Goal: Obtain resource: Obtain resource

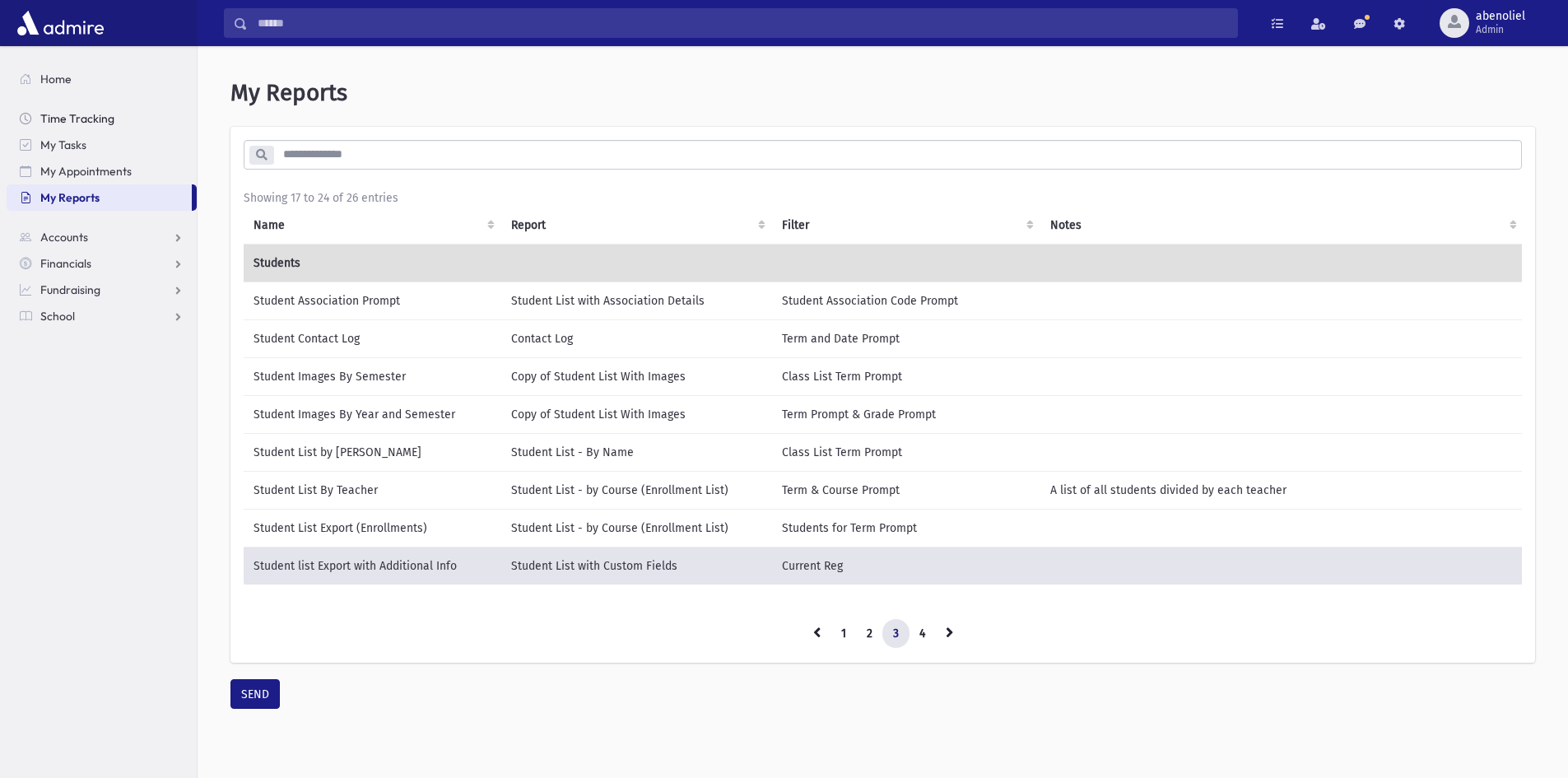
scroll to position [50, 0]
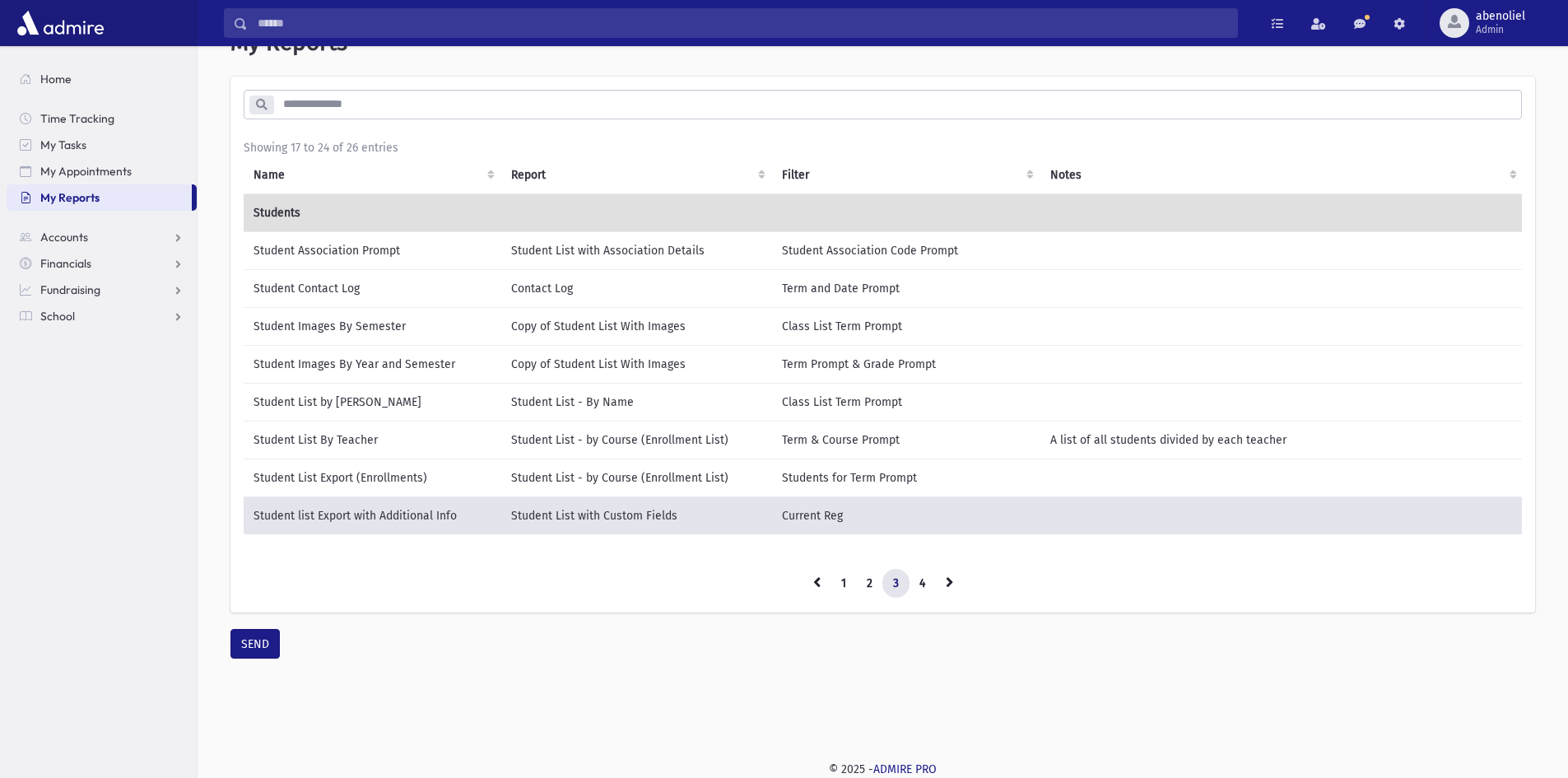
click at [55, 23] on img at bounding box center [60, 22] width 94 height 33
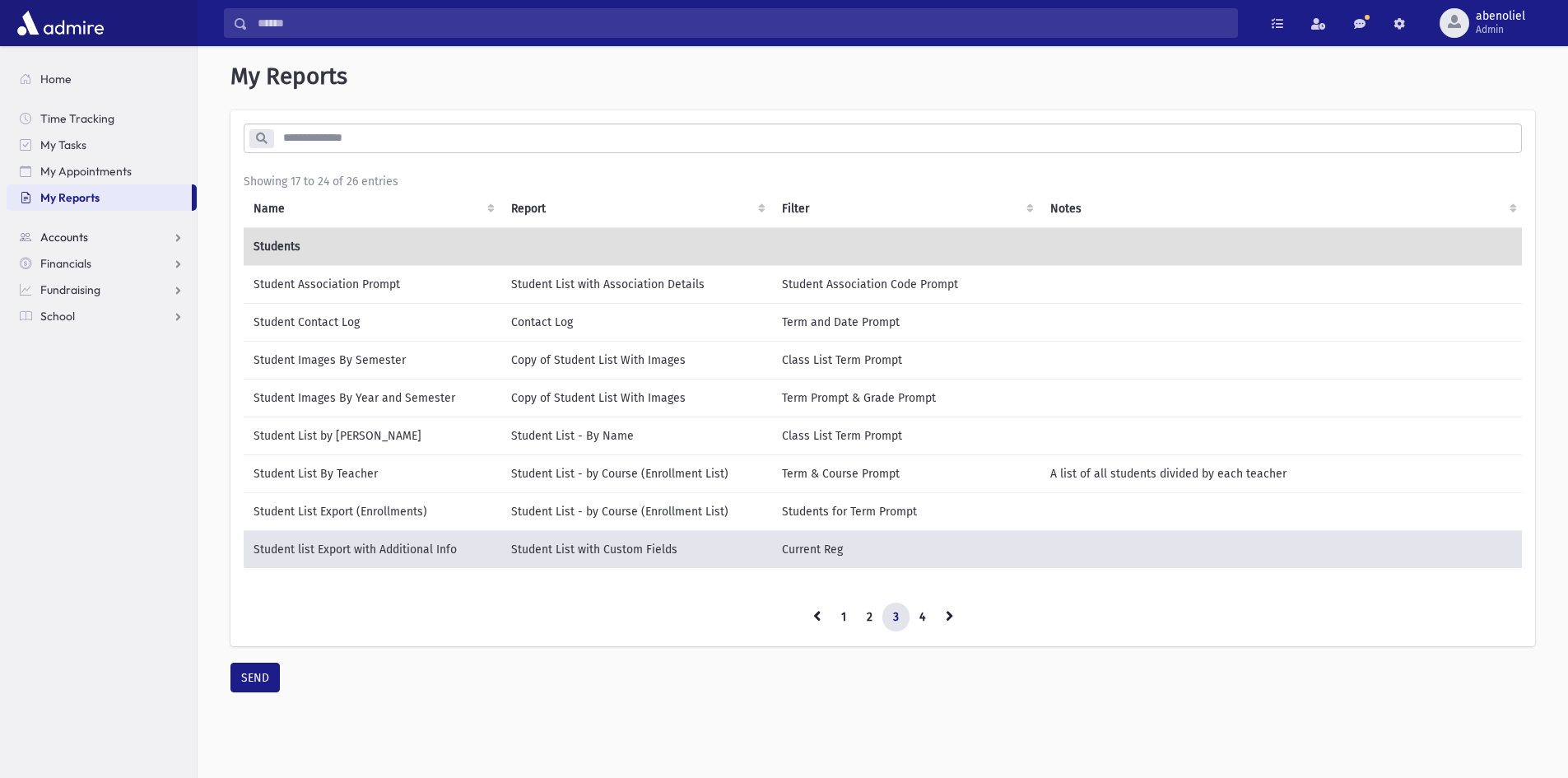
scroll to position [0, 0]
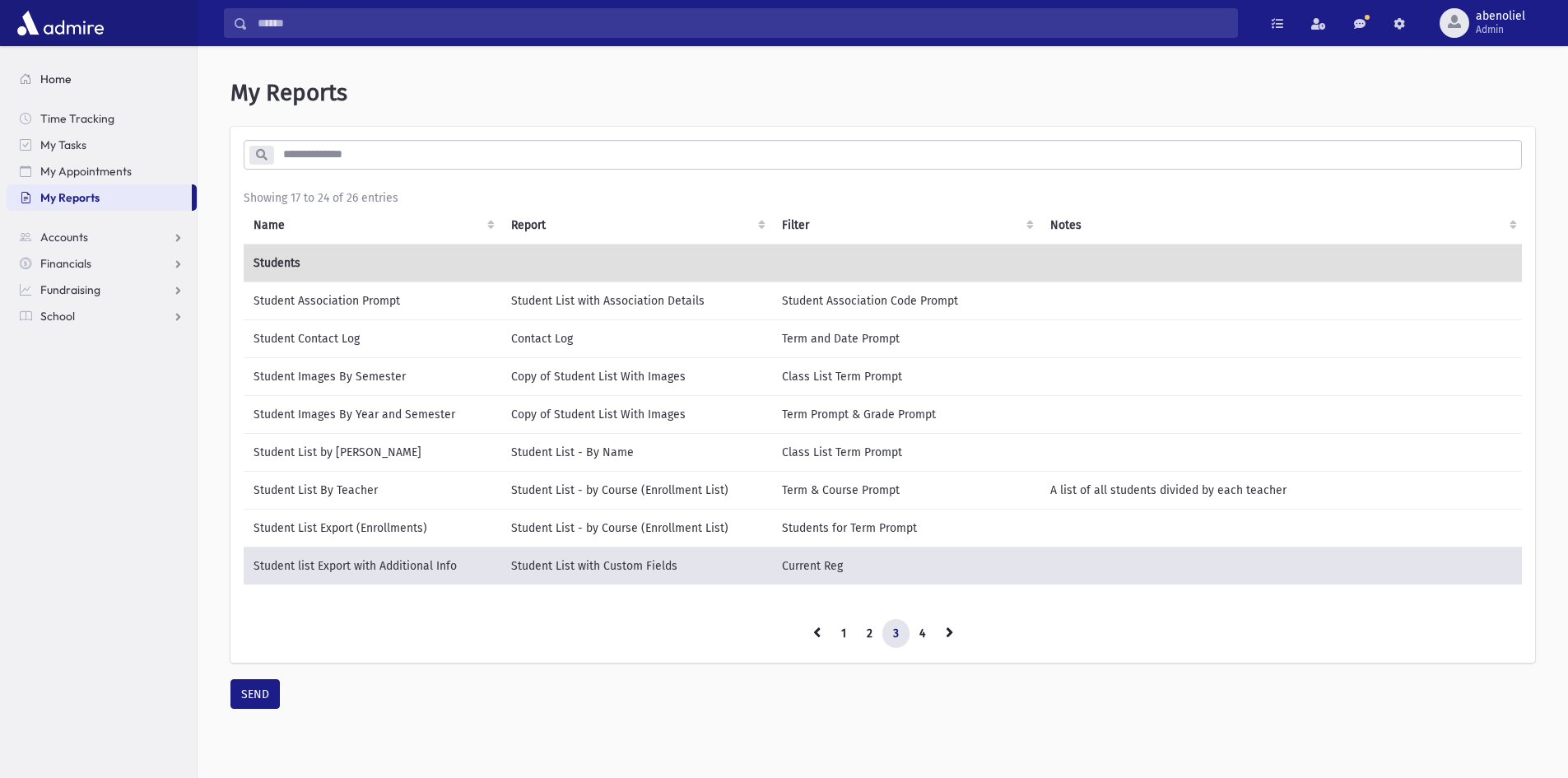
click at [46, 74] on span "Home" at bounding box center [56, 79] width 32 height 15
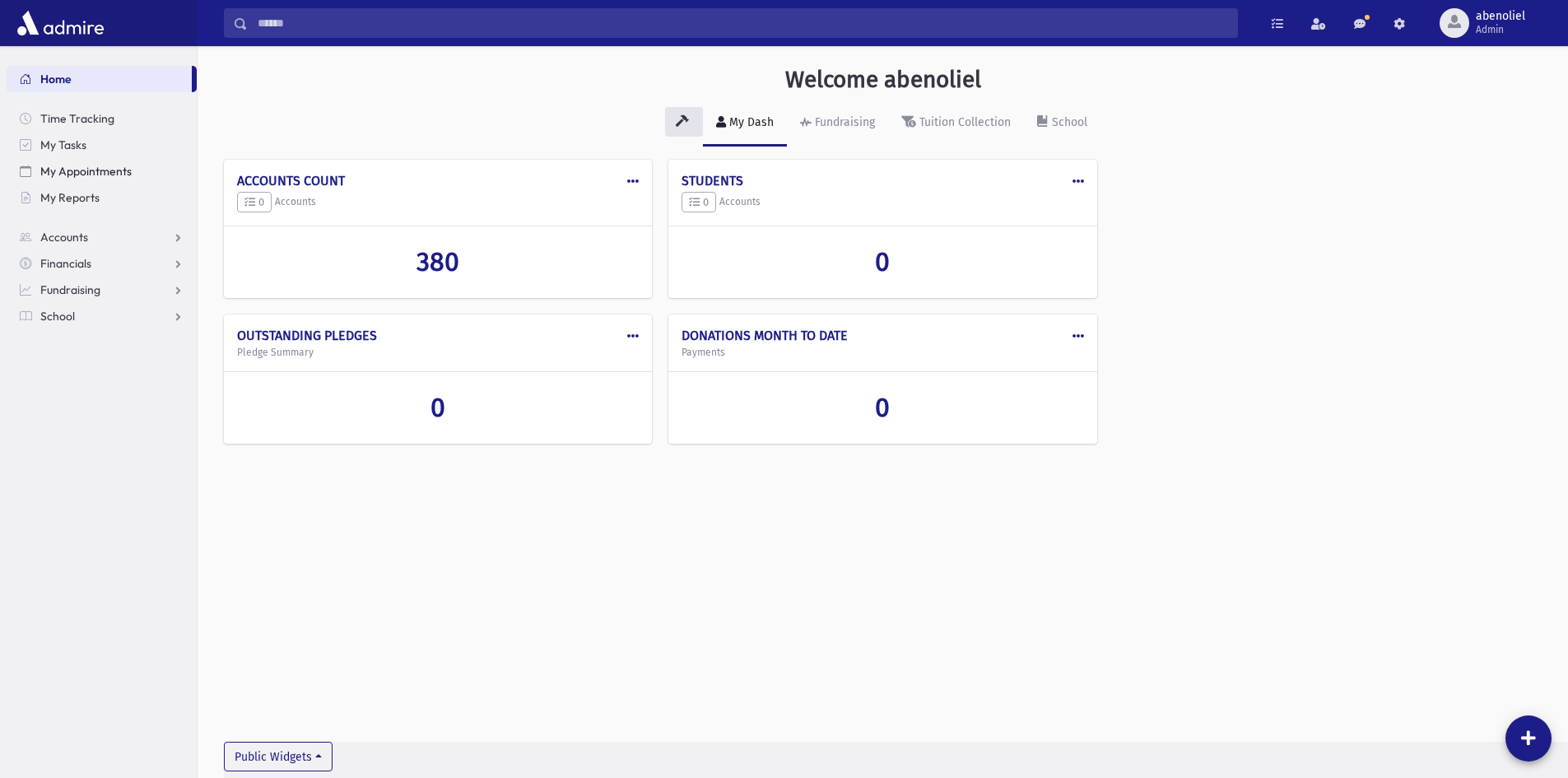
click at [75, 183] on link "My Appointments" at bounding box center [102, 171] width 190 height 26
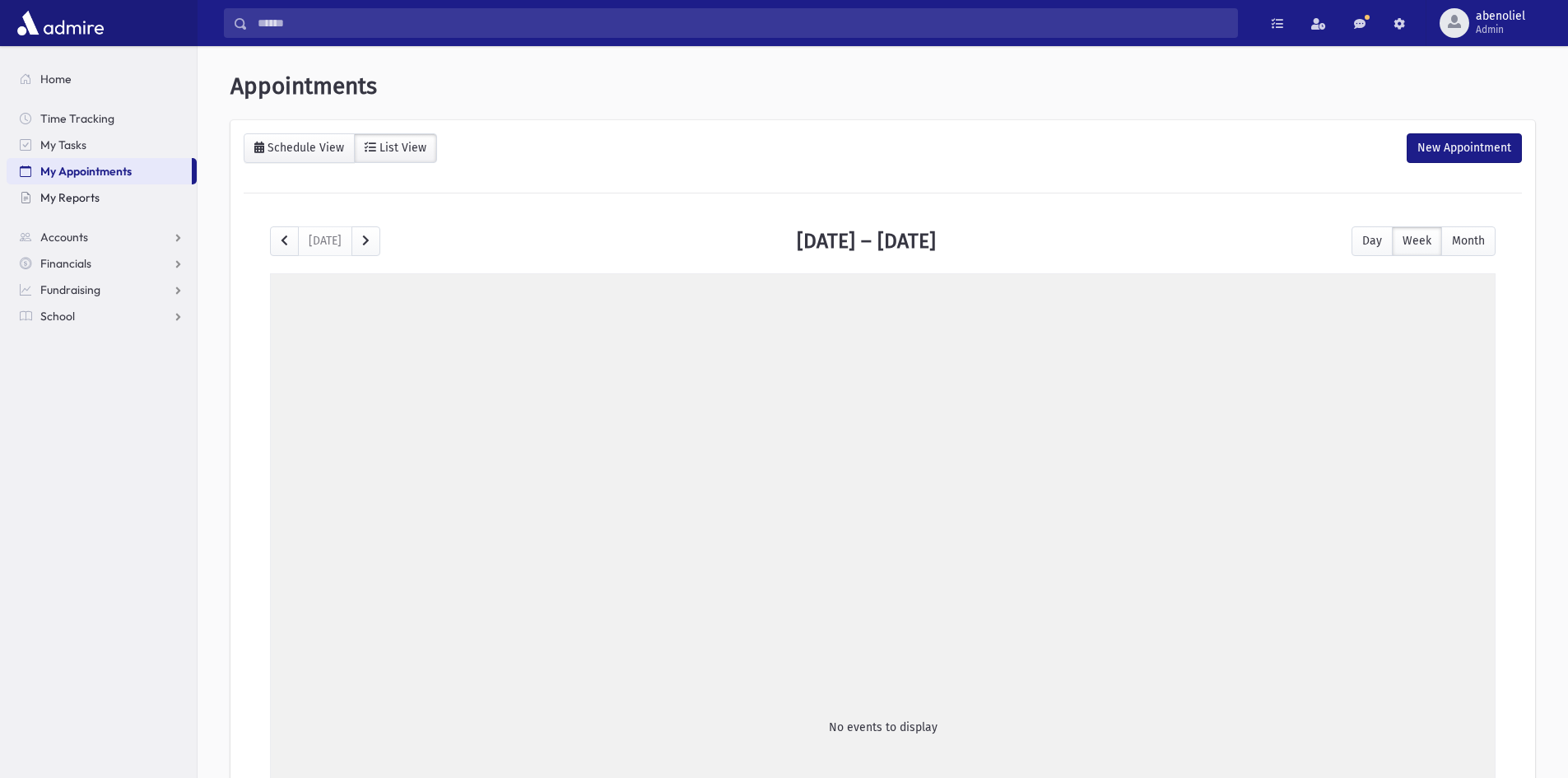
click at [64, 201] on span "My Reports" at bounding box center [70, 198] width 60 height 15
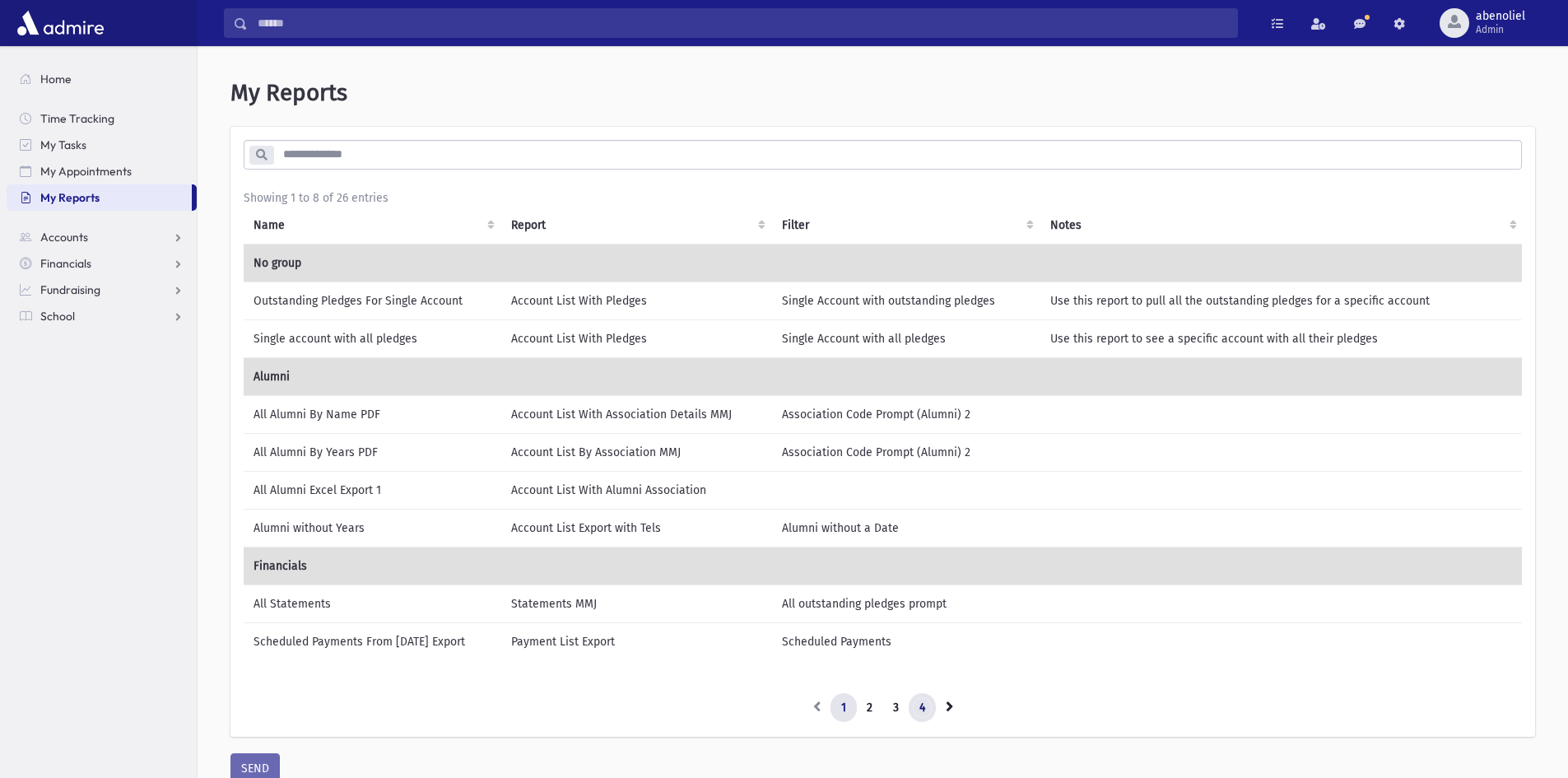
click at [921, 707] on link "4" at bounding box center [922, 708] width 27 height 30
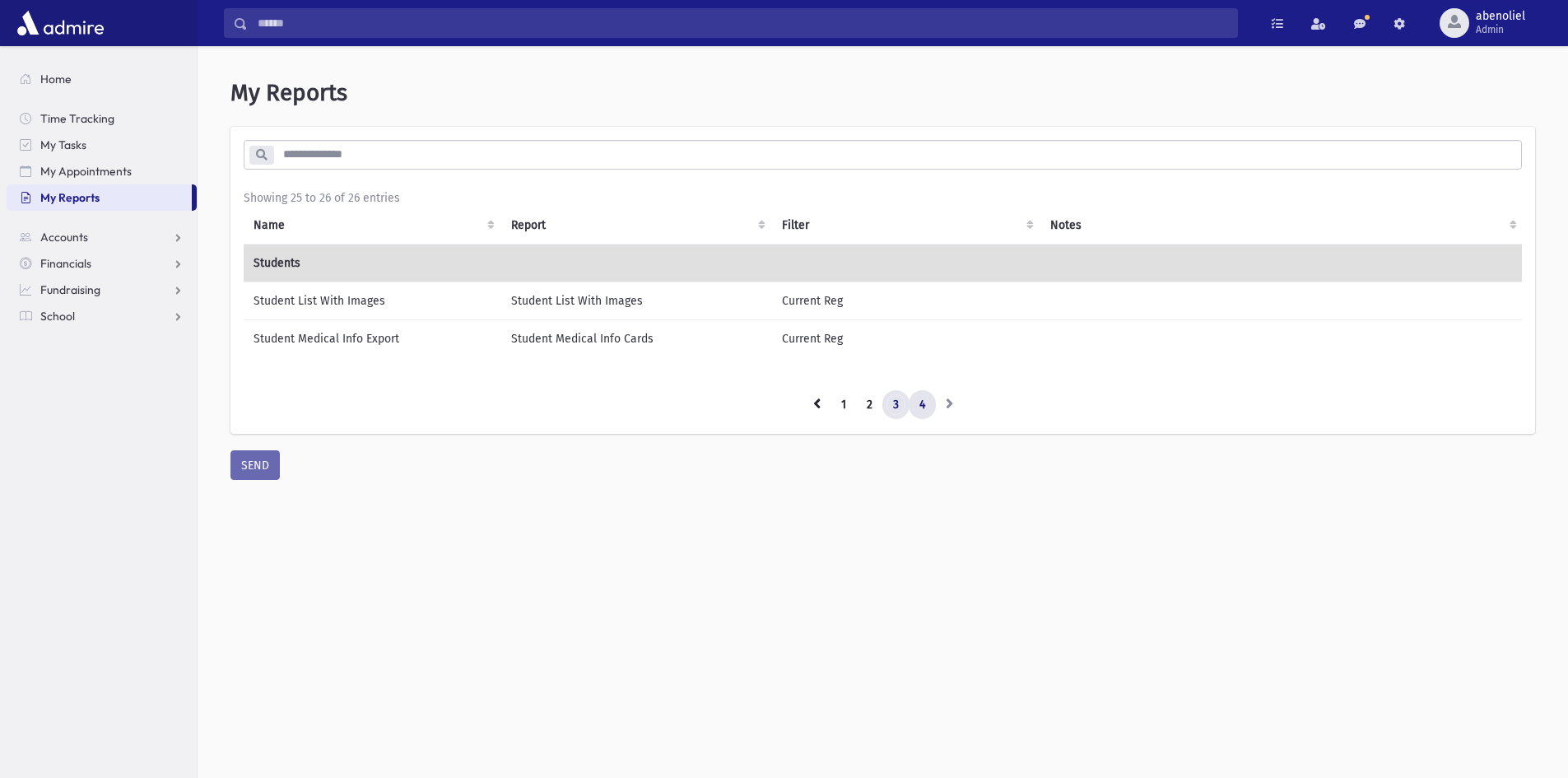
click at [896, 420] on link "3" at bounding box center [896, 405] width 27 height 30
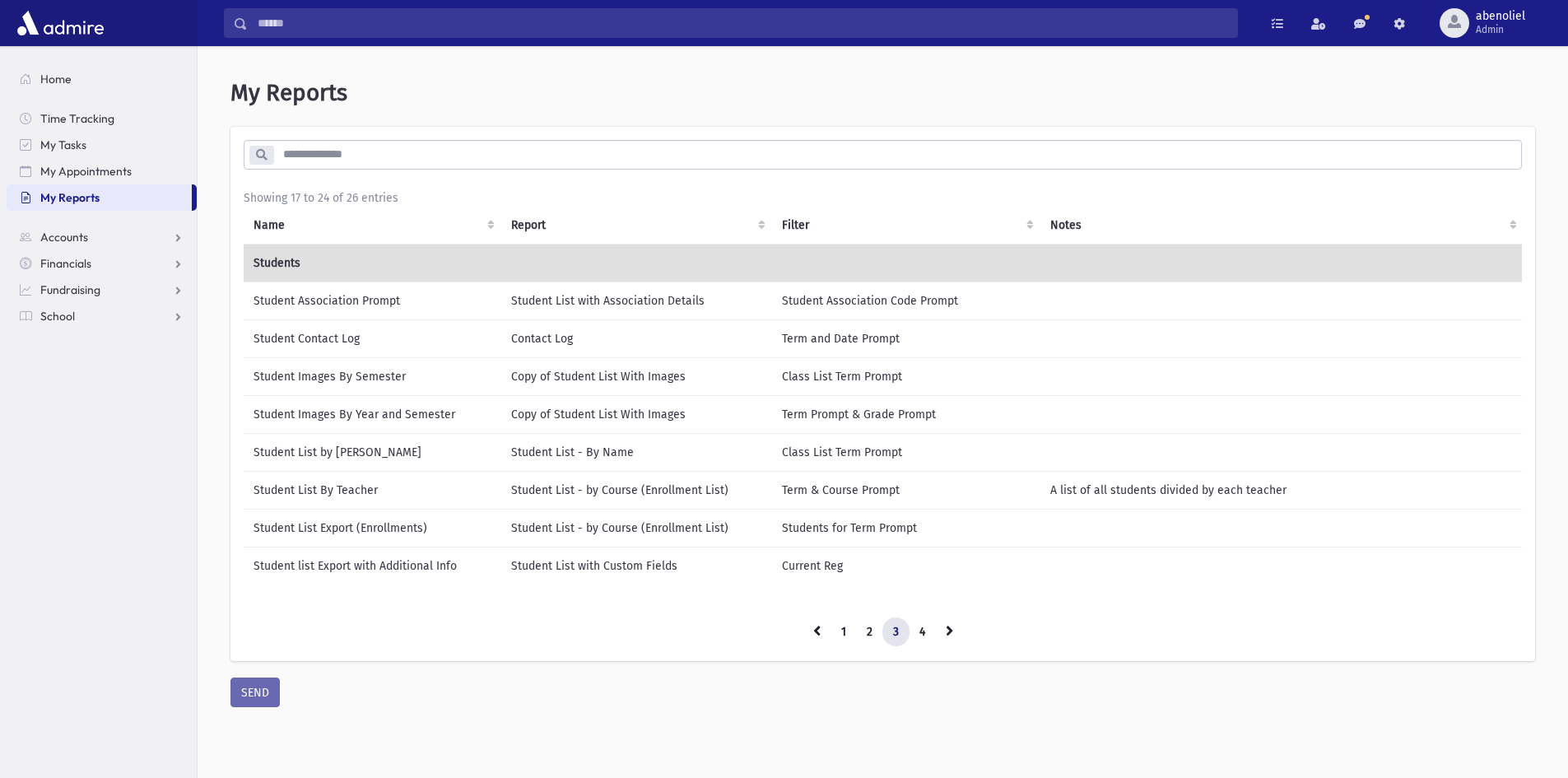
click at [897, 640] on link "3" at bounding box center [896, 632] width 27 height 30
click at [875, 637] on link "2" at bounding box center [869, 632] width 27 height 30
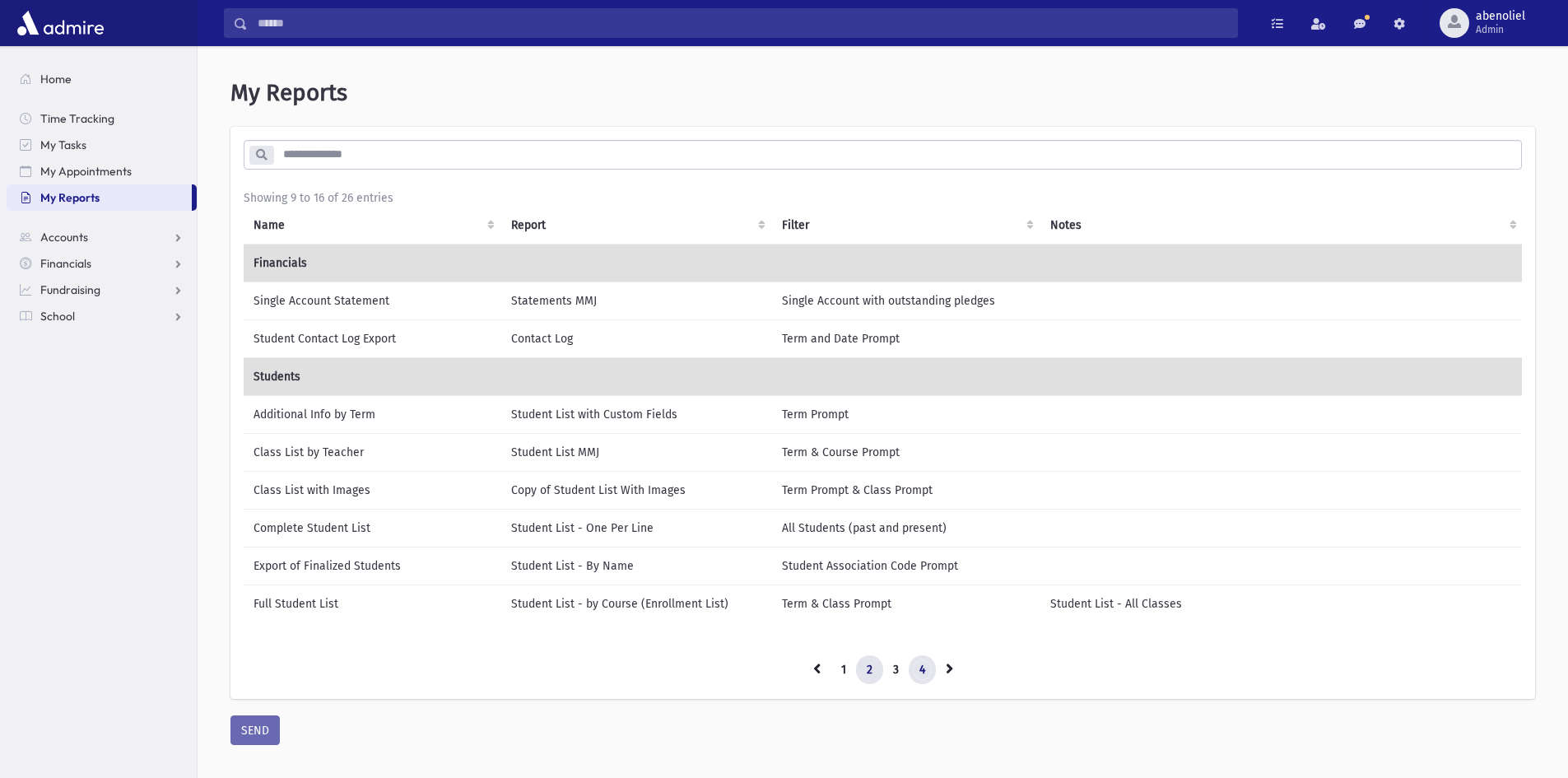
click at [927, 675] on link "4" at bounding box center [922, 670] width 27 height 30
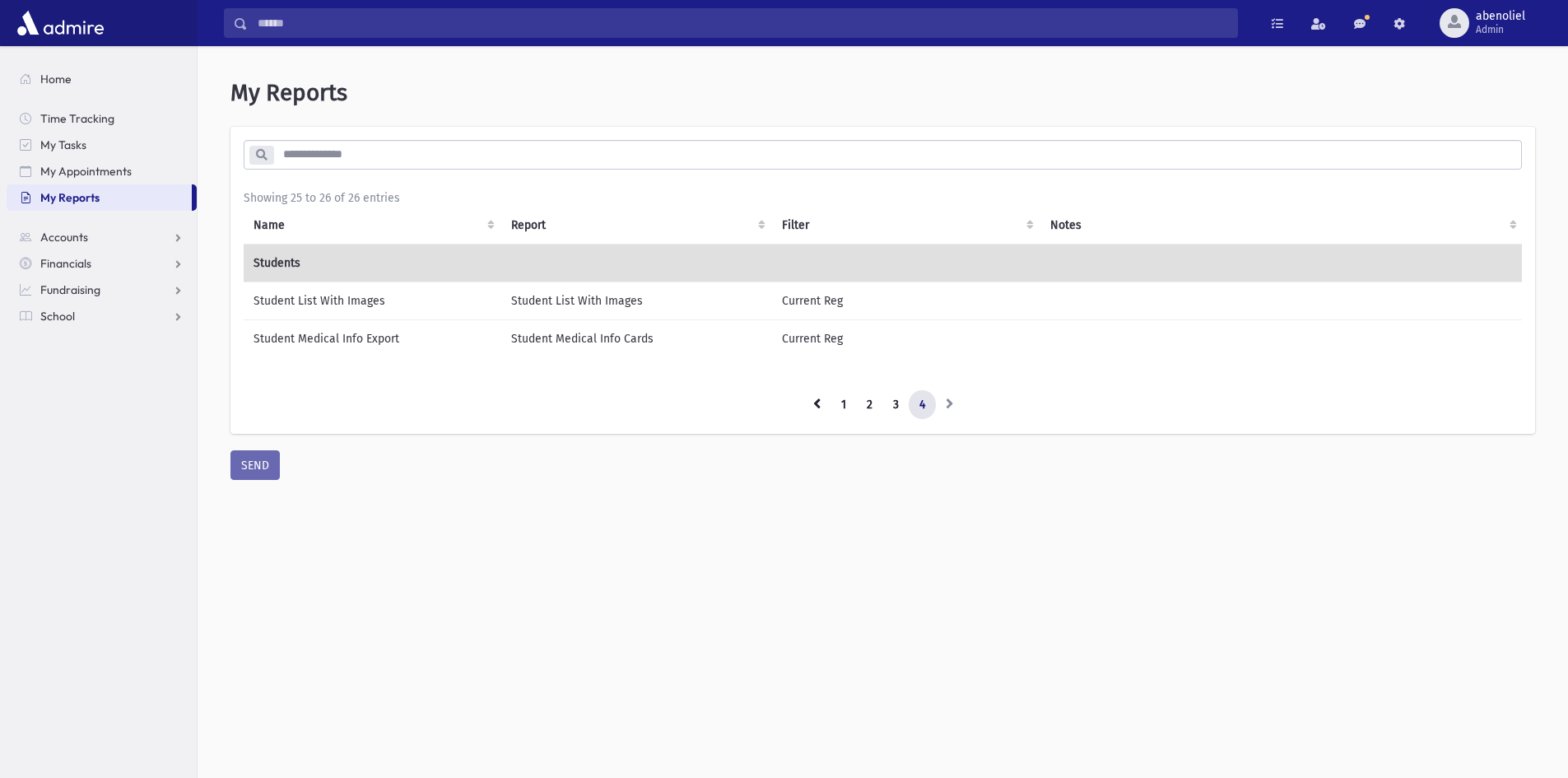
click at [950, 413] on li at bounding box center [950, 405] width 28 height 30
click at [899, 415] on link "3" at bounding box center [896, 405] width 27 height 30
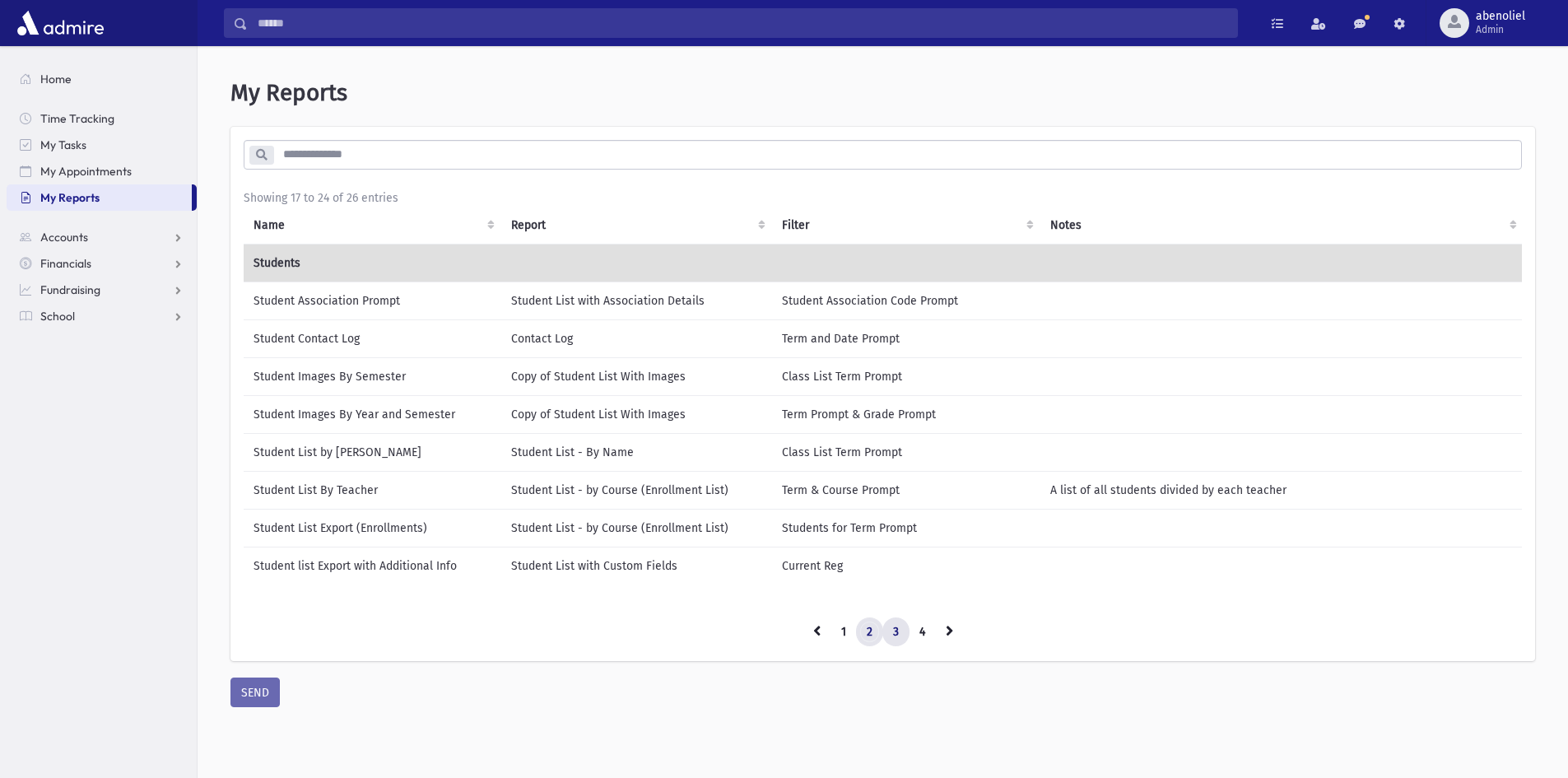
click at [870, 646] on link "2" at bounding box center [869, 632] width 27 height 30
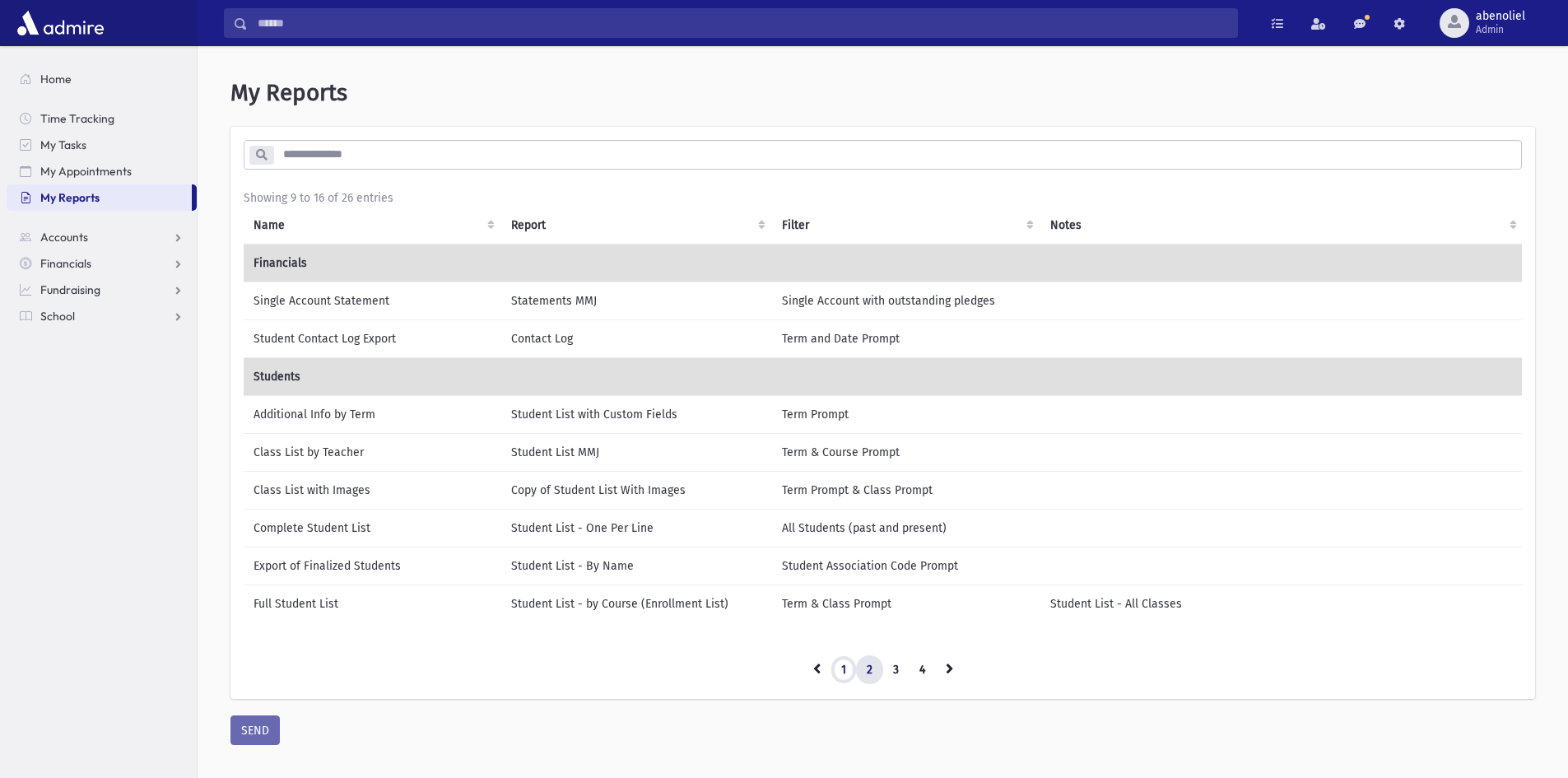
click at [849, 682] on link "1" at bounding box center [844, 670] width 26 height 30
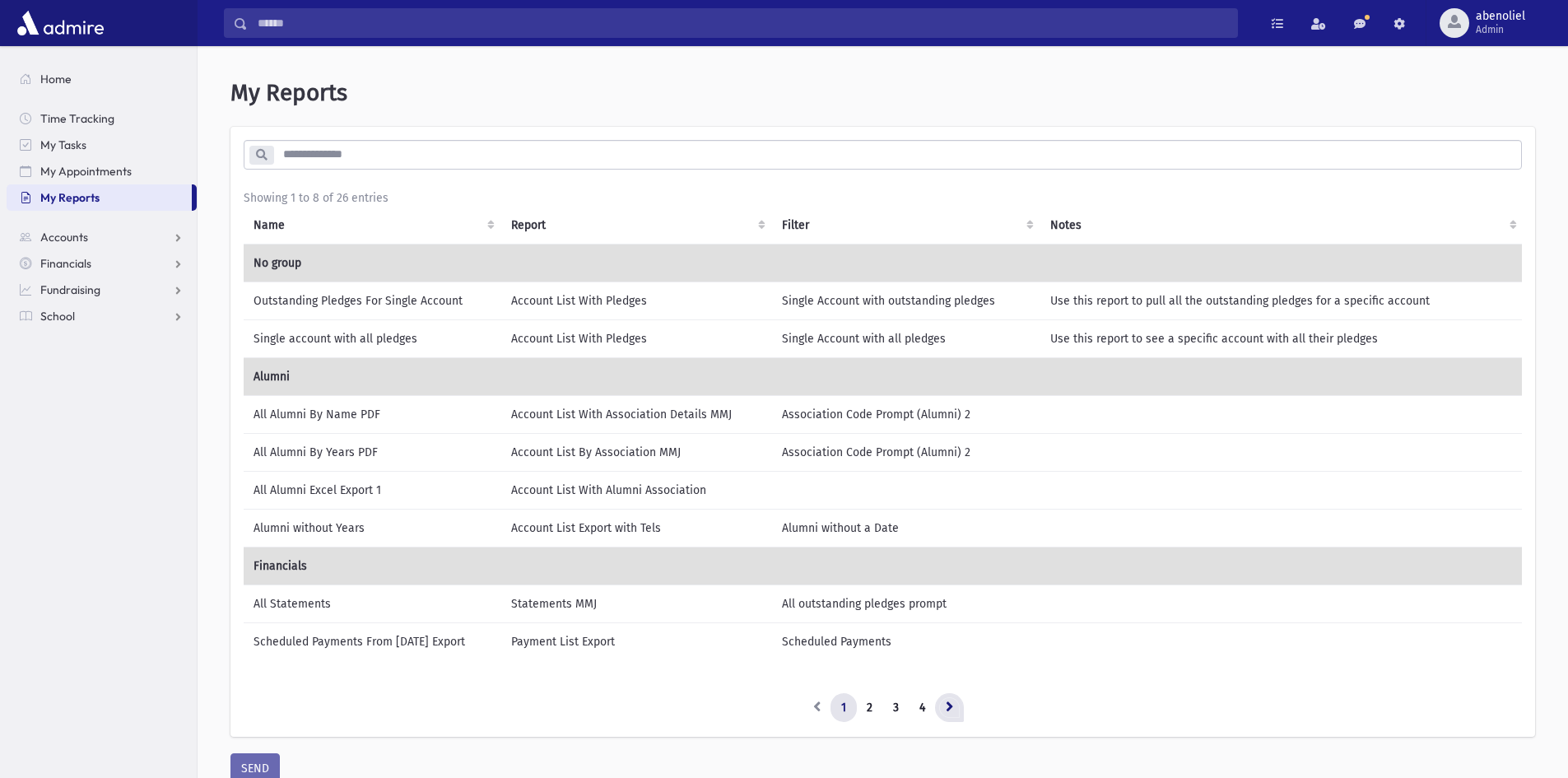
click at [951, 712] on icon at bounding box center [950, 706] width 7 height 11
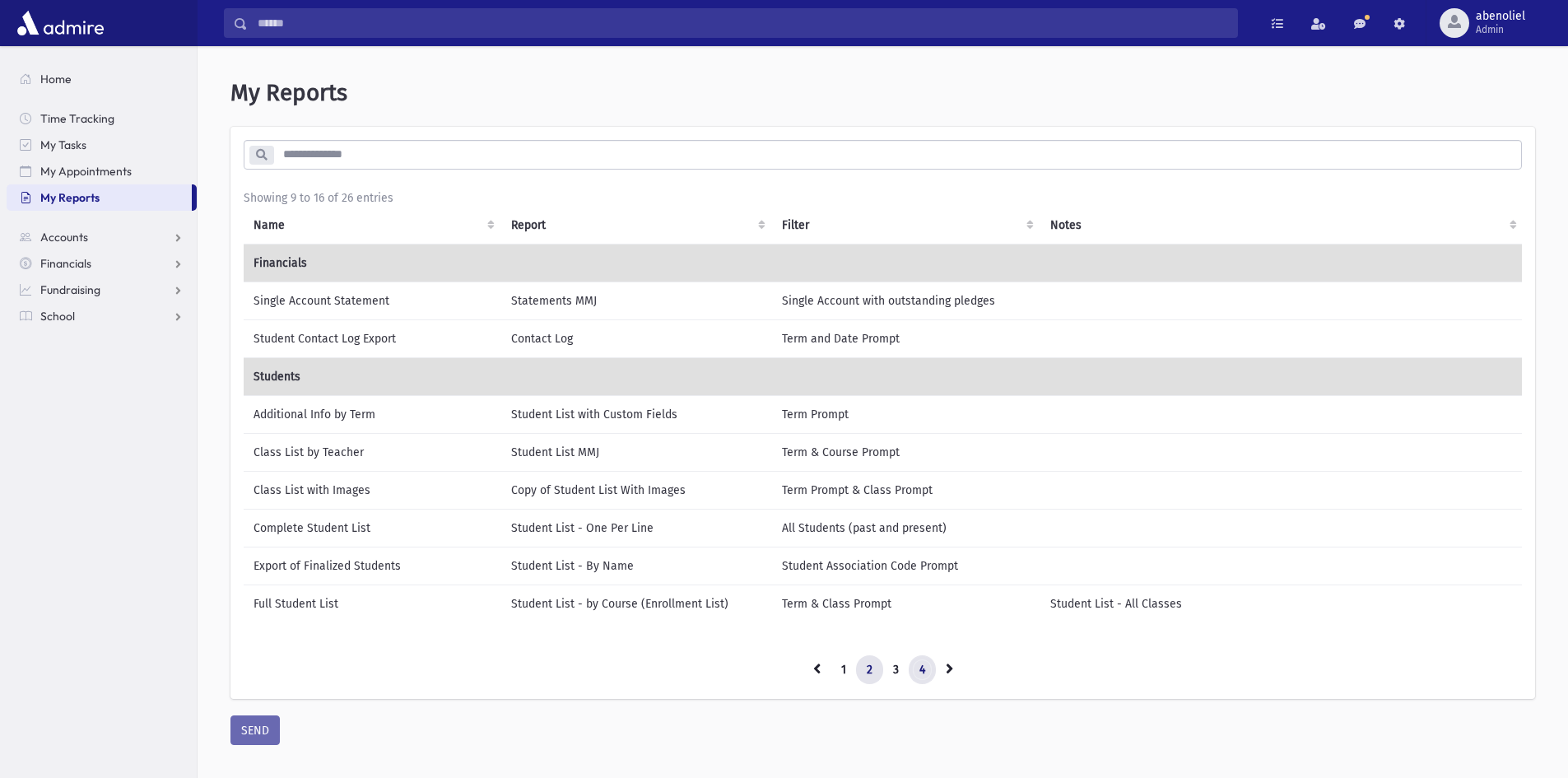
click at [927, 674] on link "4" at bounding box center [922, 670] width 27 height 30
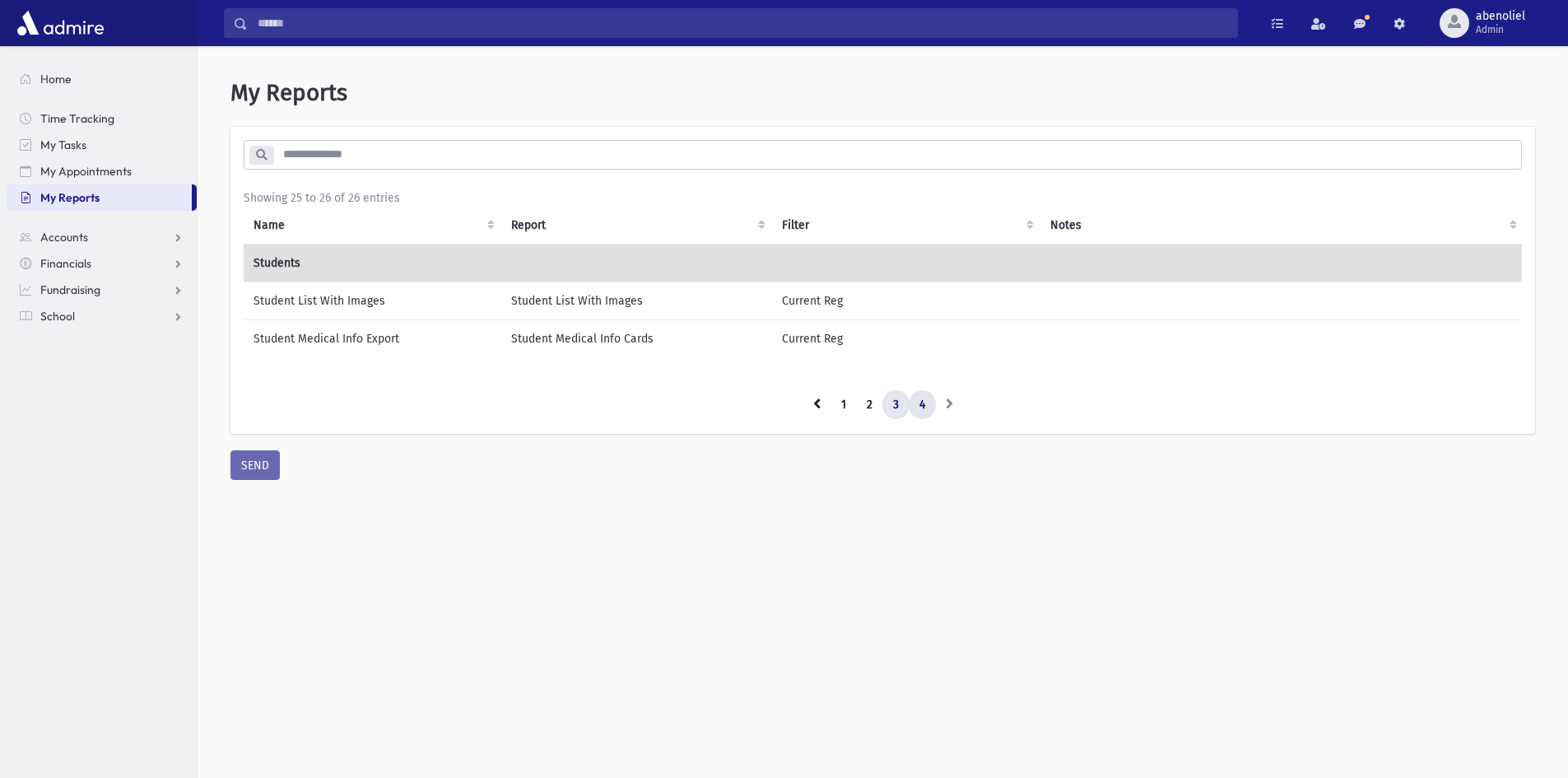
click at [895, 413] on link "3" at bounding box center [896, 405] width 27 height 30
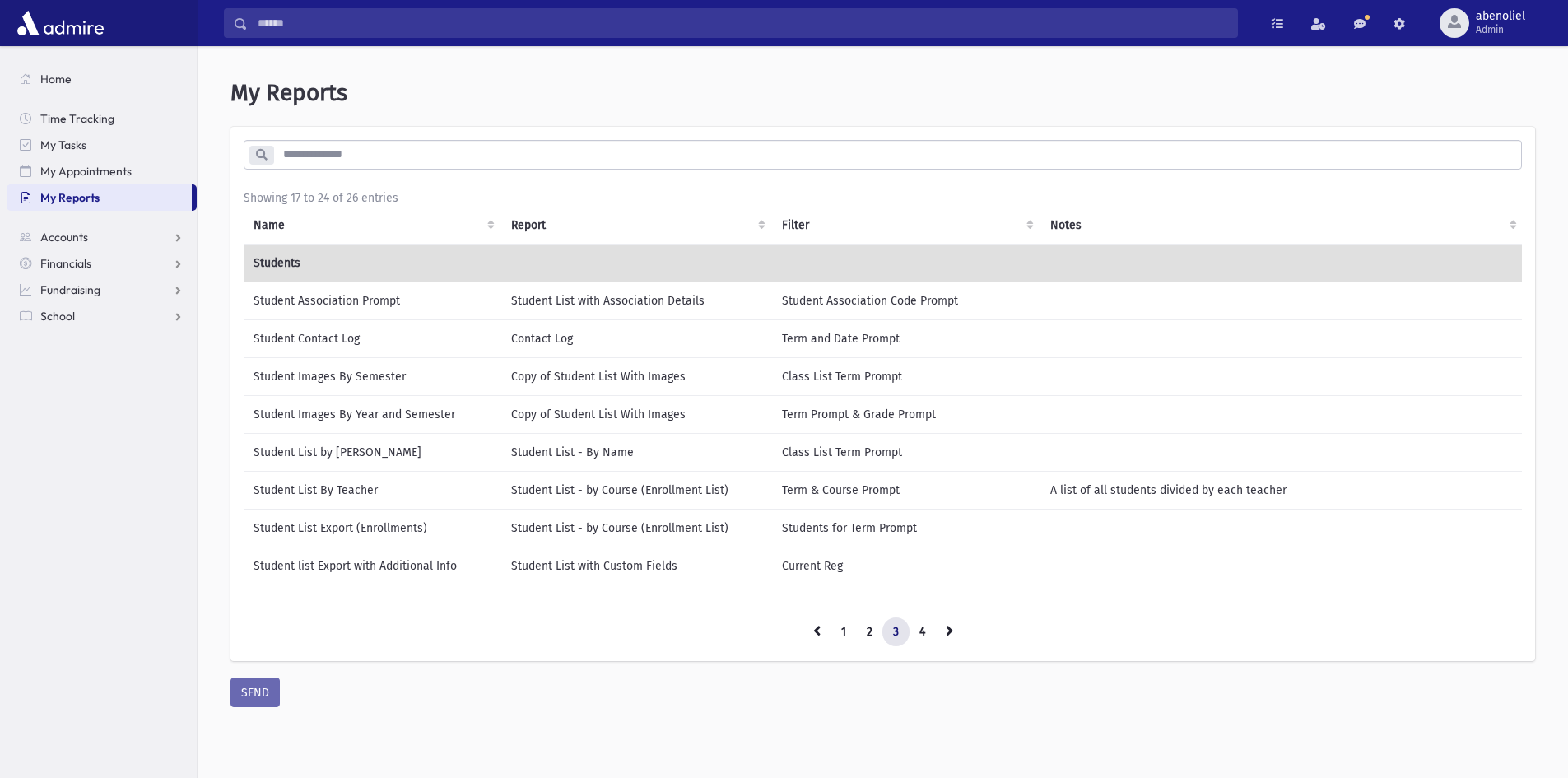
click at [438, 564] on td "Student list Export with Additional Info" at bounding box center [372, 565] width 258 height 38
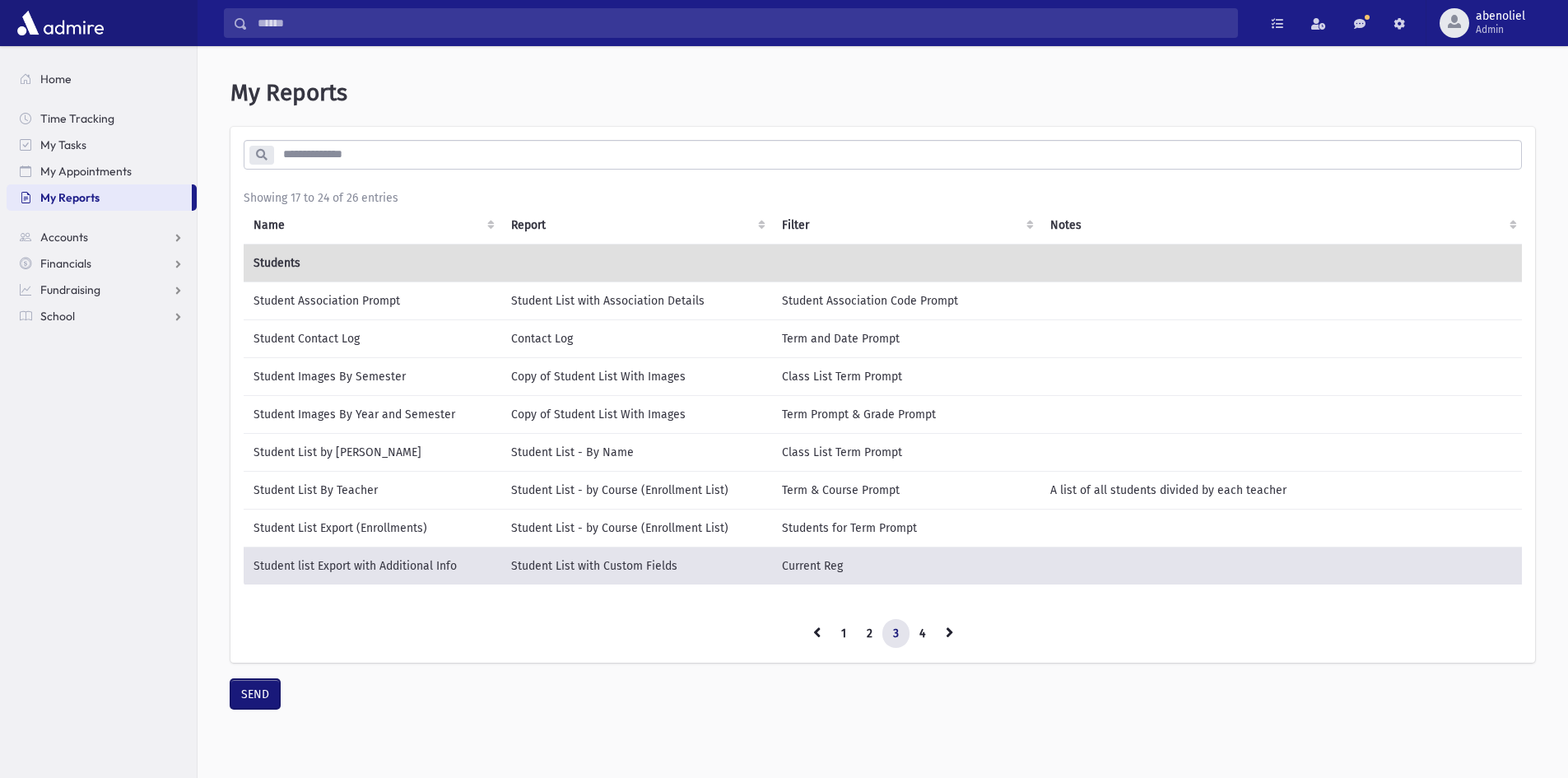
click at [247, 702] on button "SEND" at bounding box center [255, 694] width 49 height 30
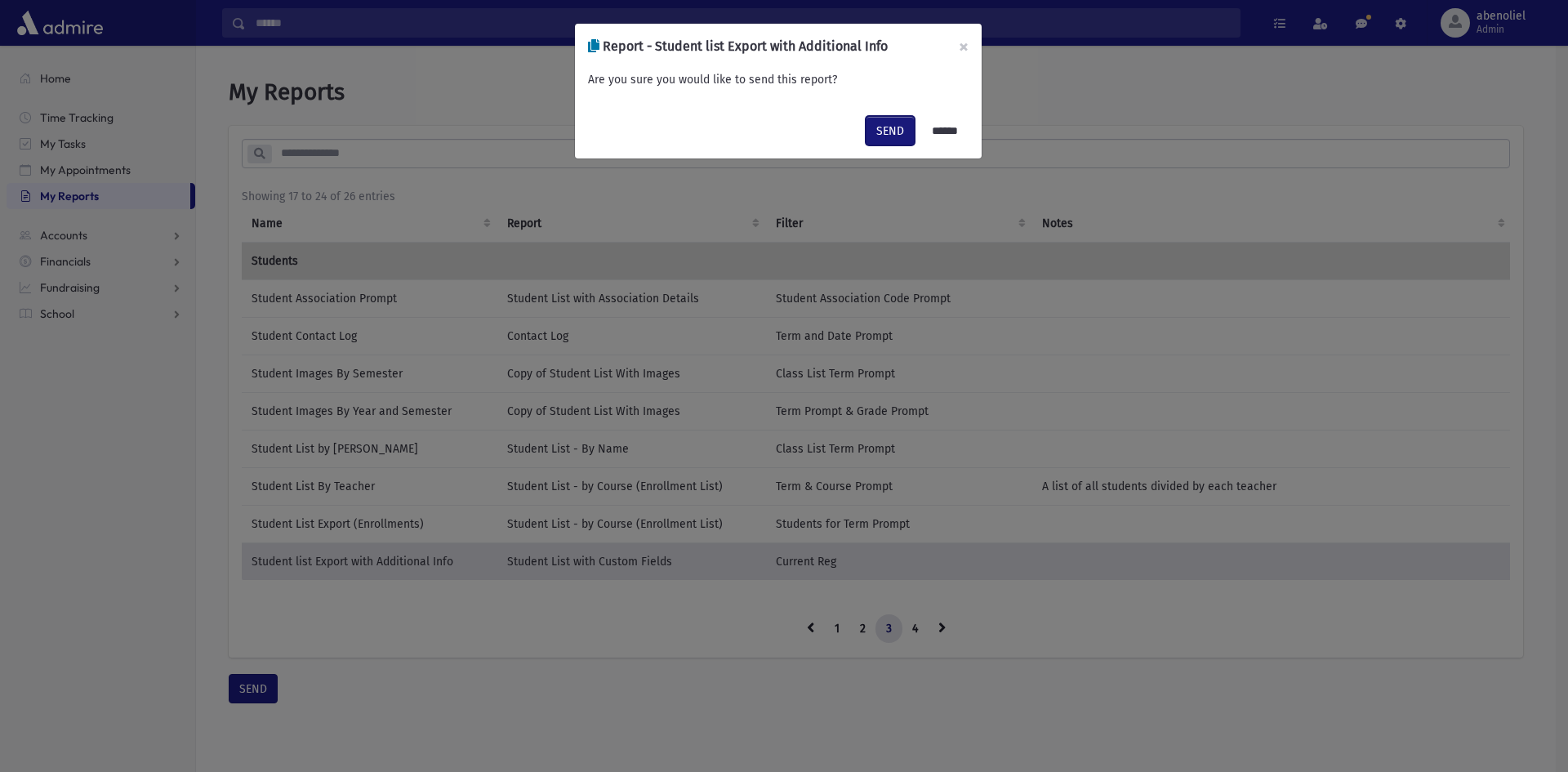
click at [877, 131] on button "SEND" at bounding box center [890, 131] width 49 height 30
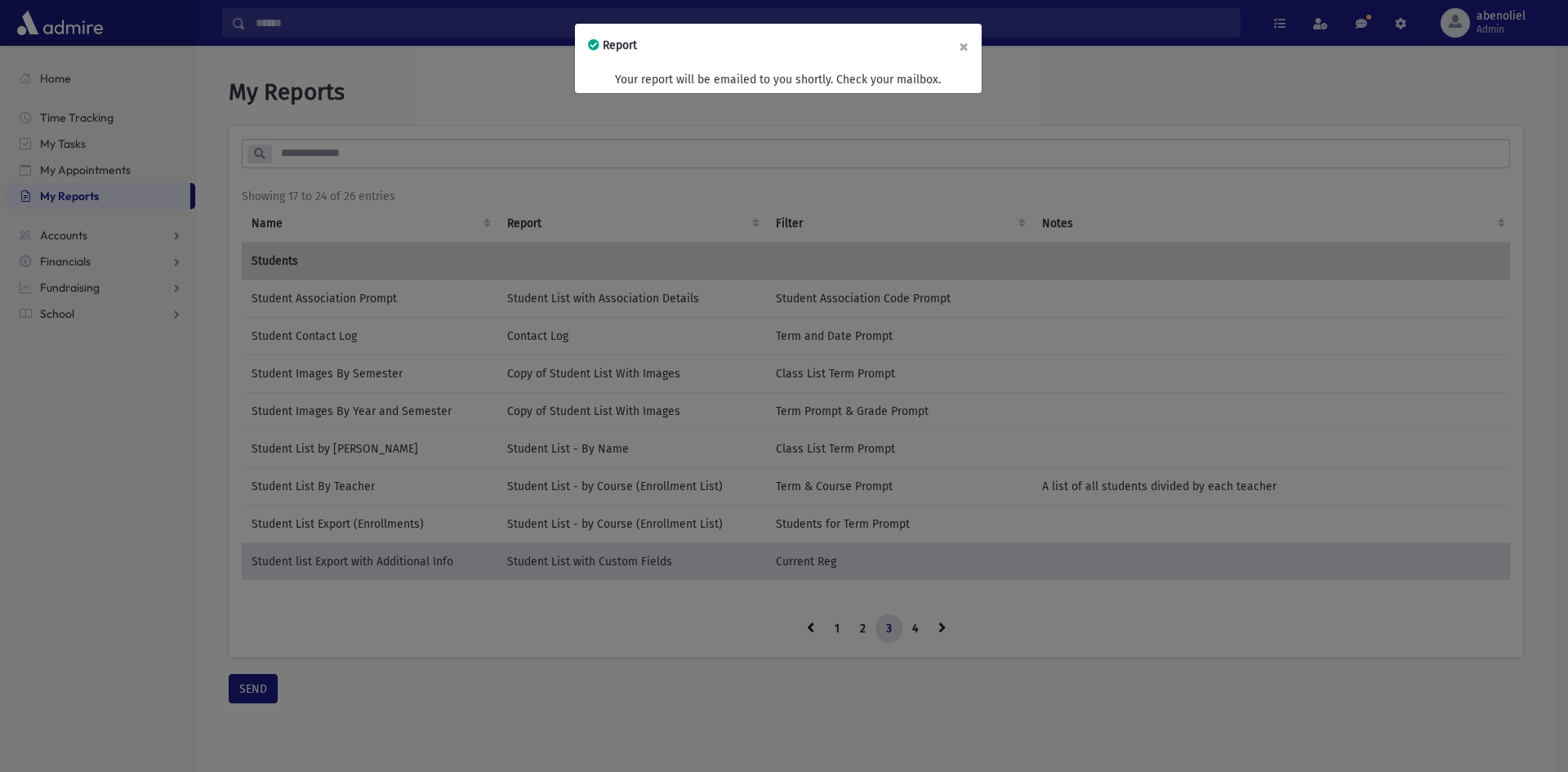
click at [962, 55] on button "×" at bounding box center [964, 46] width 36 height 45
